Goal: Complete application form: Complete application form

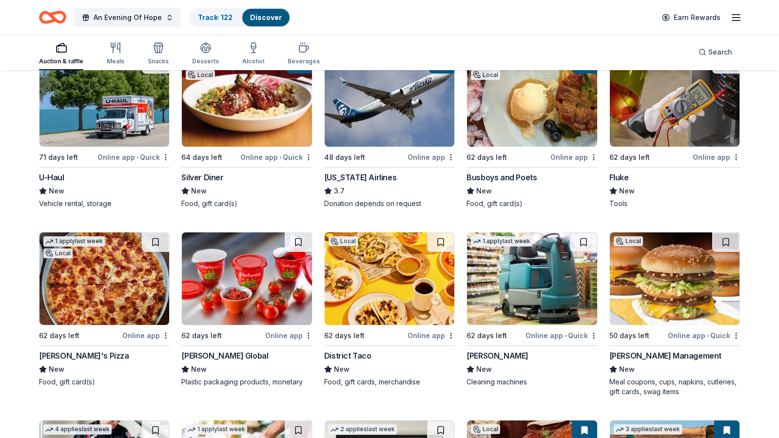
scroll to position [4610, 0]
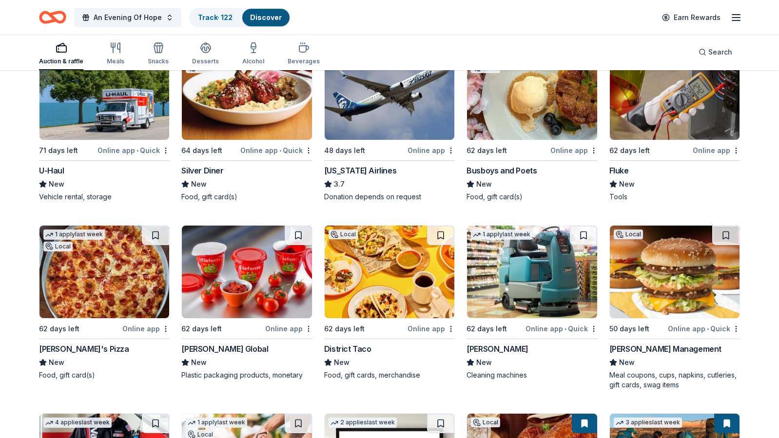
click at [396, 277] on img at bounding box center [390, 272] width 130 height 93
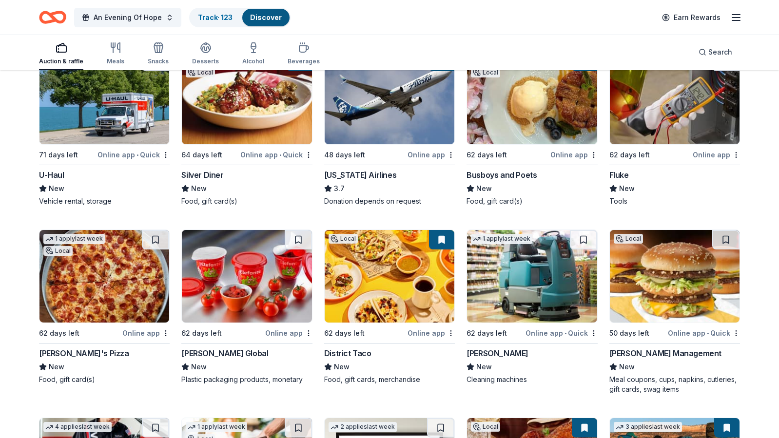
scroll to position [4611, 0]
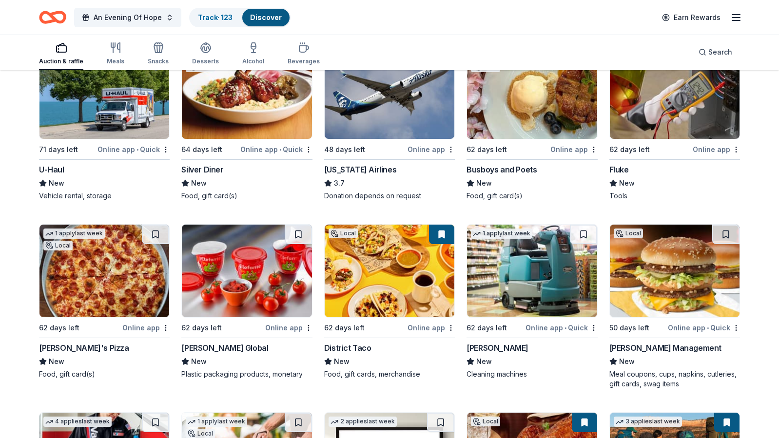
click at [87, 263] on img at bounding box center [104, 271] width 130 height 93
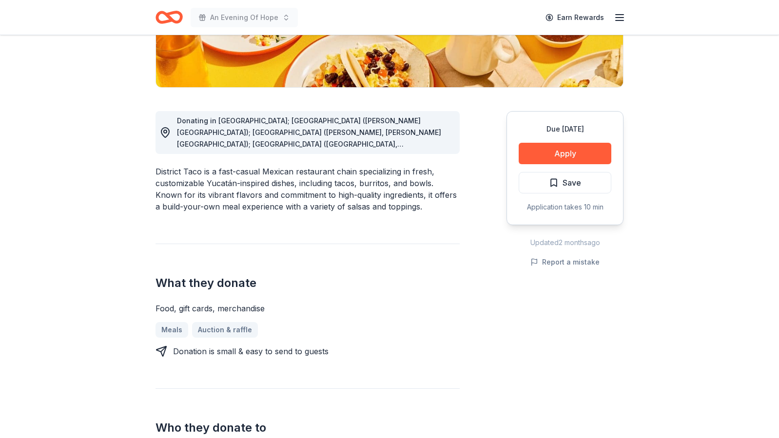
scroll to position [210, 0]
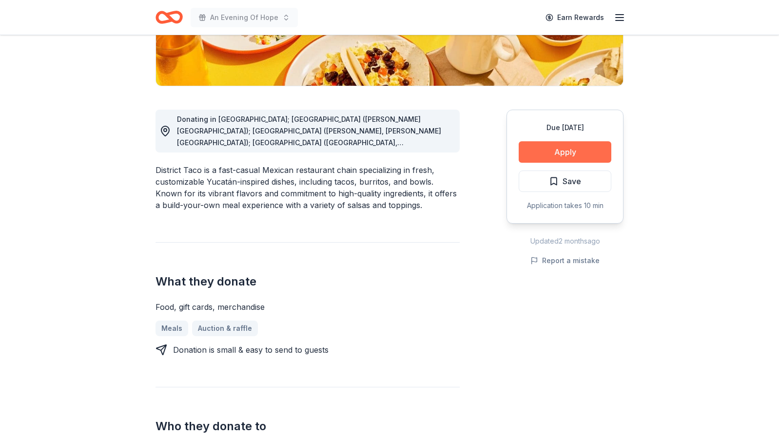
click at [592, 148] on button "Apply" at bounding box center [565, 151] width 93 height 21
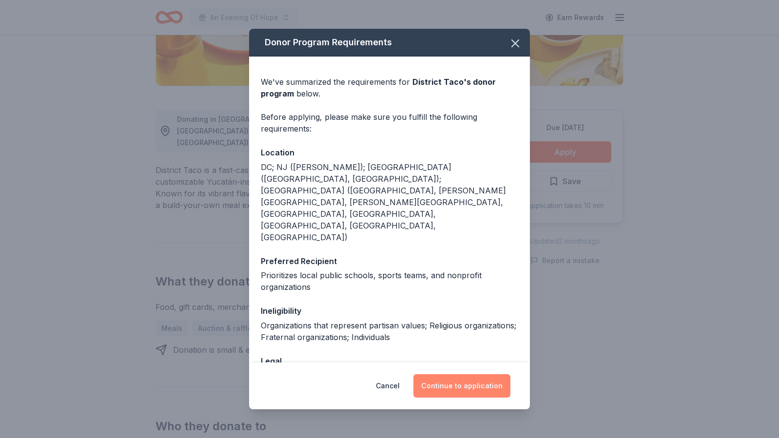
click at [456, 384] on button "Continue to application" at bounding box center [461, 385] width 97 height 23
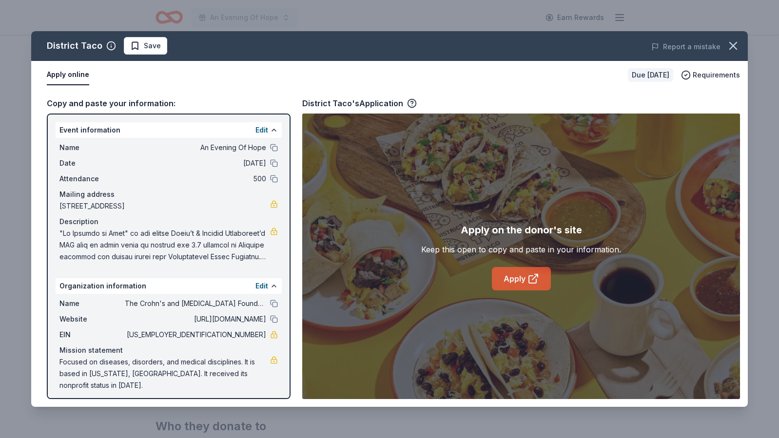
click at [526, 278] on link "Apply" at bounding box center [521, 278] width 59 height 23
click at [144, 48] on span "Save" at bounding box center [152, 46] width 17 height 12
click at [144, 48] on html "An Evening Of Hope Earn Rewards Due in 62 days Share District Taco New Share Do…" at bounding box center [389, 9] width 779 height 438
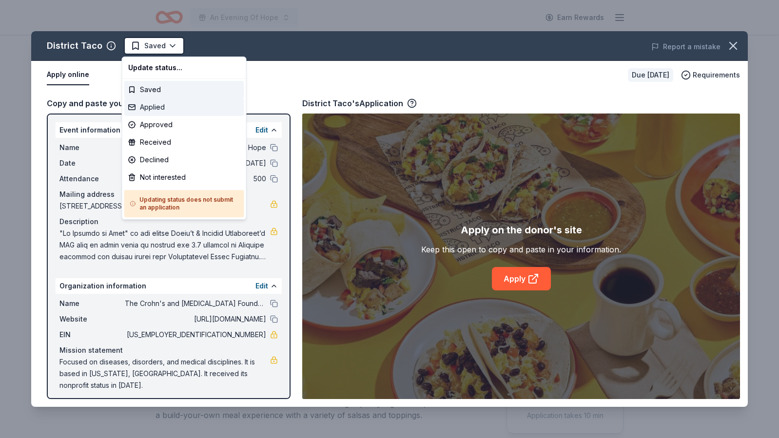
click at [145, 105] on div "Applied" at bounding box center [184, 107] width 120 height 18
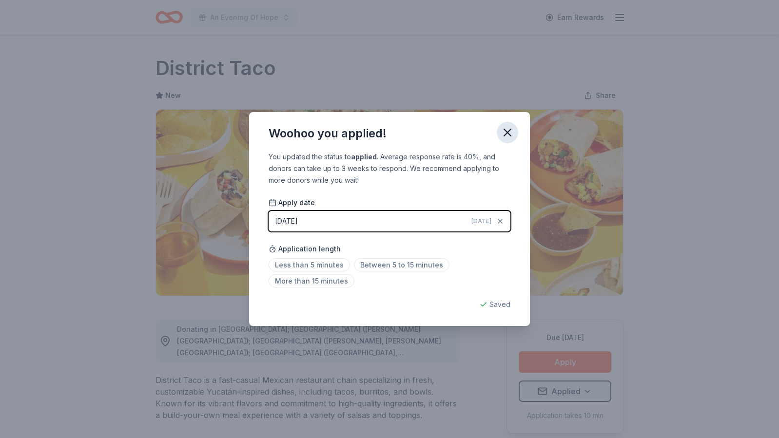
click at [508, 129] on icon "button" at bounding box center [508, 133] width 14 height 14
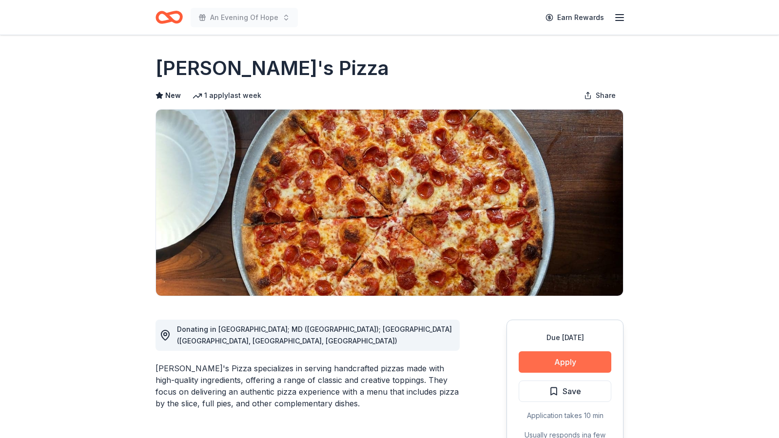
click at [552, 361] on button "Apply" at bounding box center [565, 361] width 93 height 21
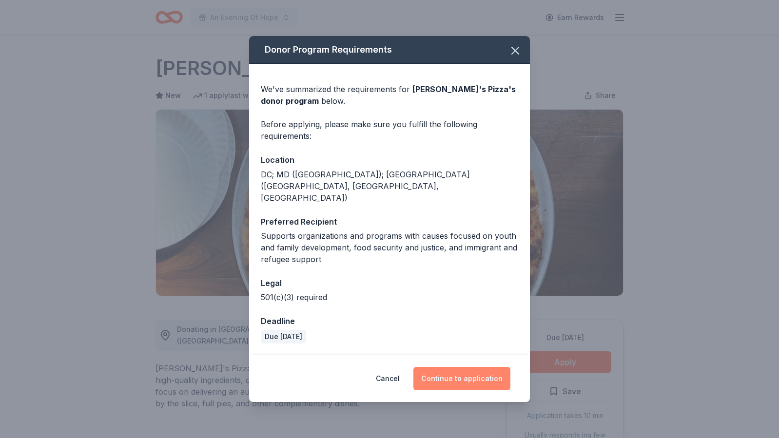
click at [440, 369] on button "Continue to application" at bounding box center [461, 378] width 97 height 23
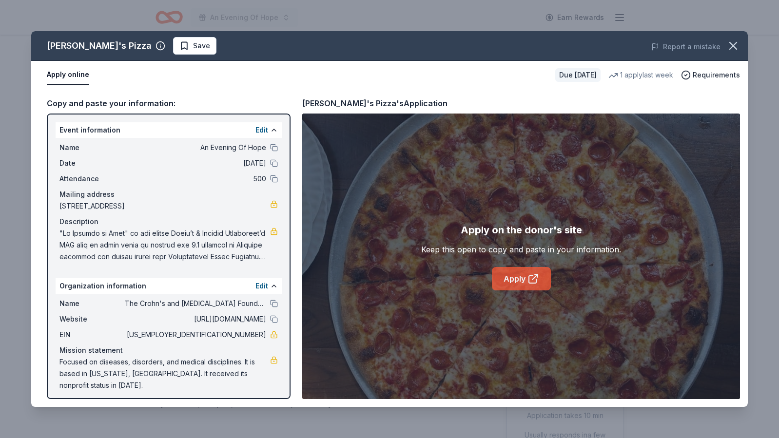
click at [516, 285] on link "Apply" at bounding box center [521, 278] width 59 height 23
click at [173, 39] on button "Save" at bounding box center [194, 46] width 43 height 18
click at [155, 48] on html "An Evening Of Hope Earn Rewards Due in 62 days Share Andy's Pizza New 1 apply l…" at bounding box center [389, 219] width 779 height 438
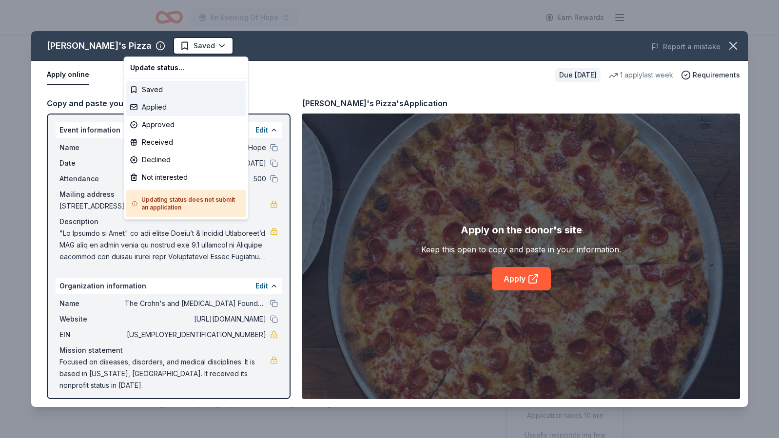
click at [157, 104] on div "Applied" at bounding box center [186, 107] width 120 height 18
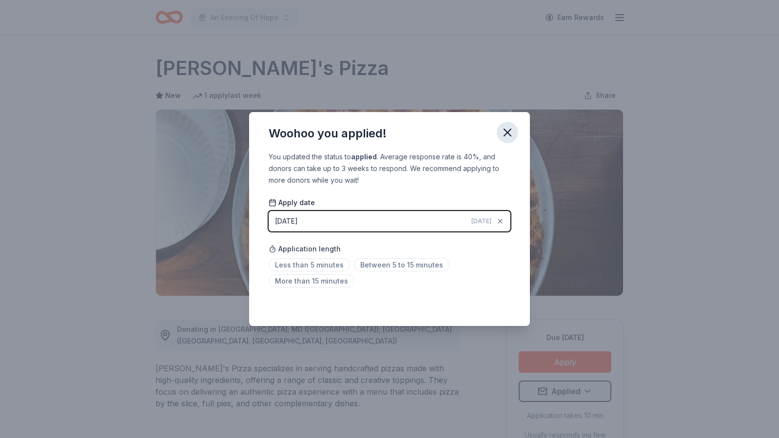
click at [508, 135] on icon "button" at bounding box center [508, 133] width 14 height 14
